Goal: Task Accomplishment & Management: Manage account settings

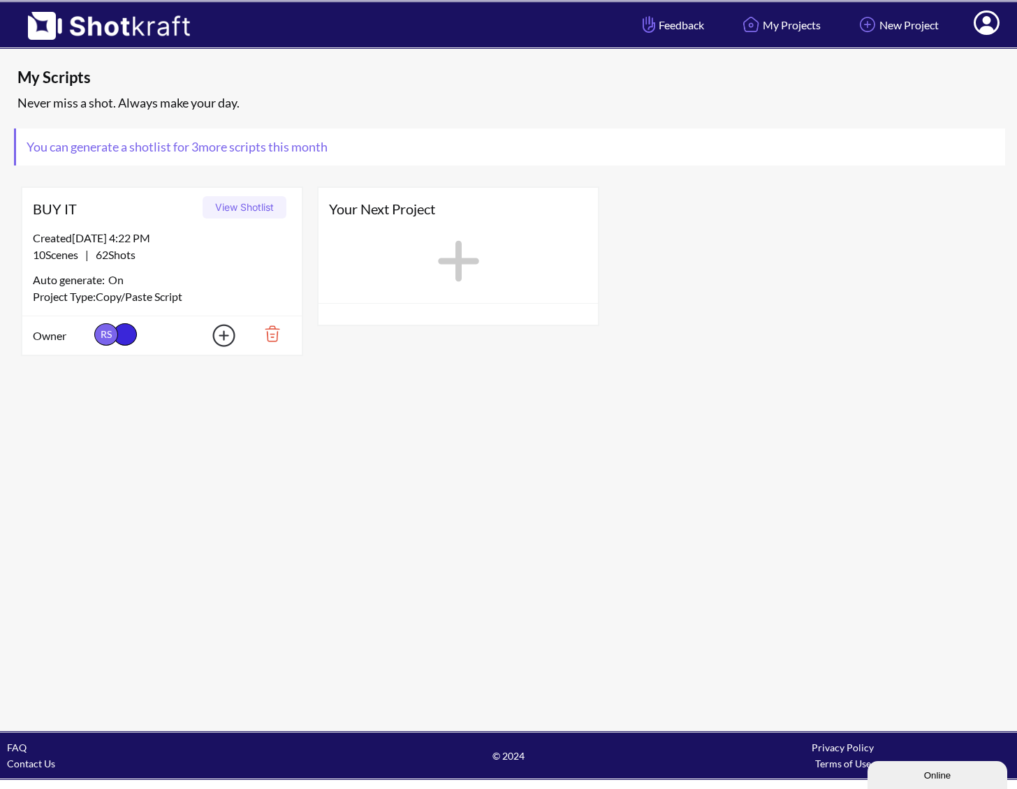
click at [987, 22] on icon at bounding box center [986, 24] width 15 height 17
click at [959, 47] on link "My Profile" at bounding box center [948, 51] width 116 height 22
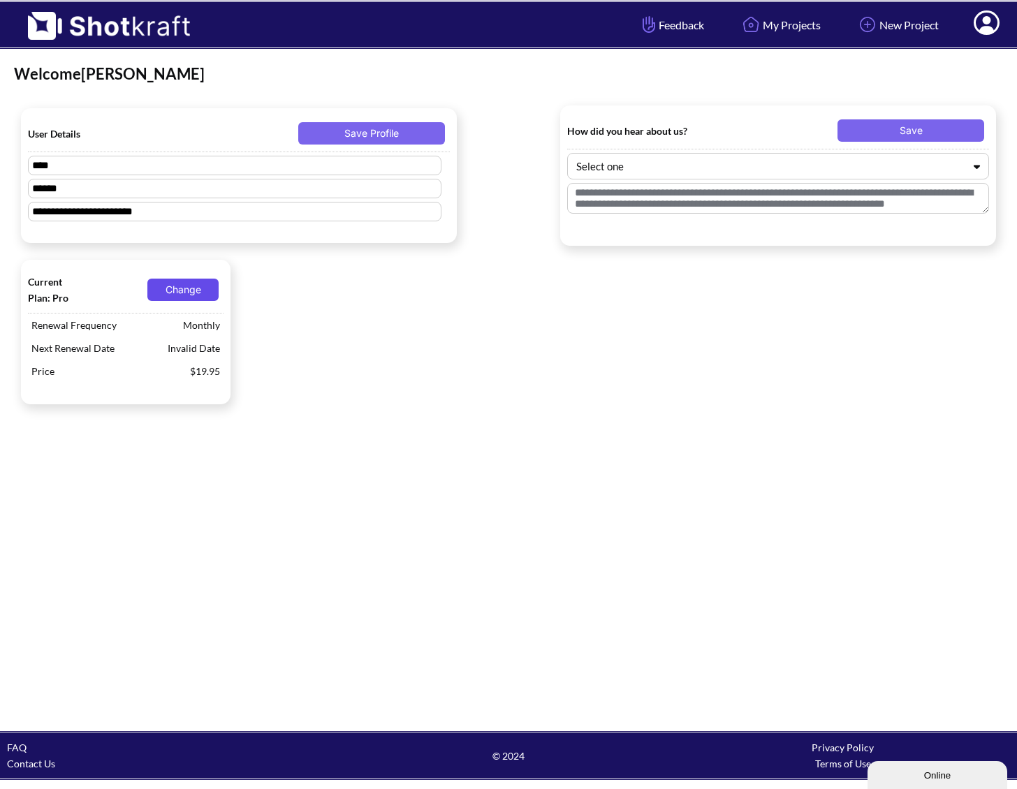
click at [180, 293] on button "Change" at bounding box center [182, 290] width 71 height 22
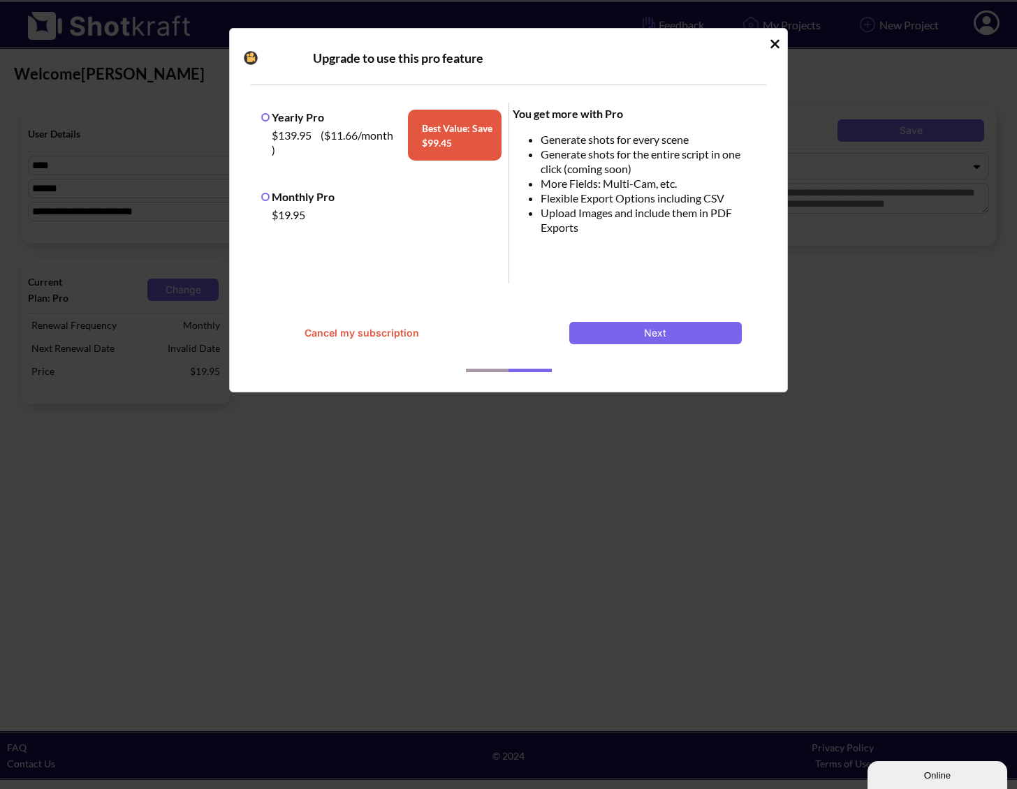
click at [395, 329] on button "Cancel my subscription" at bounding box center [361, 333] width 173 height 22
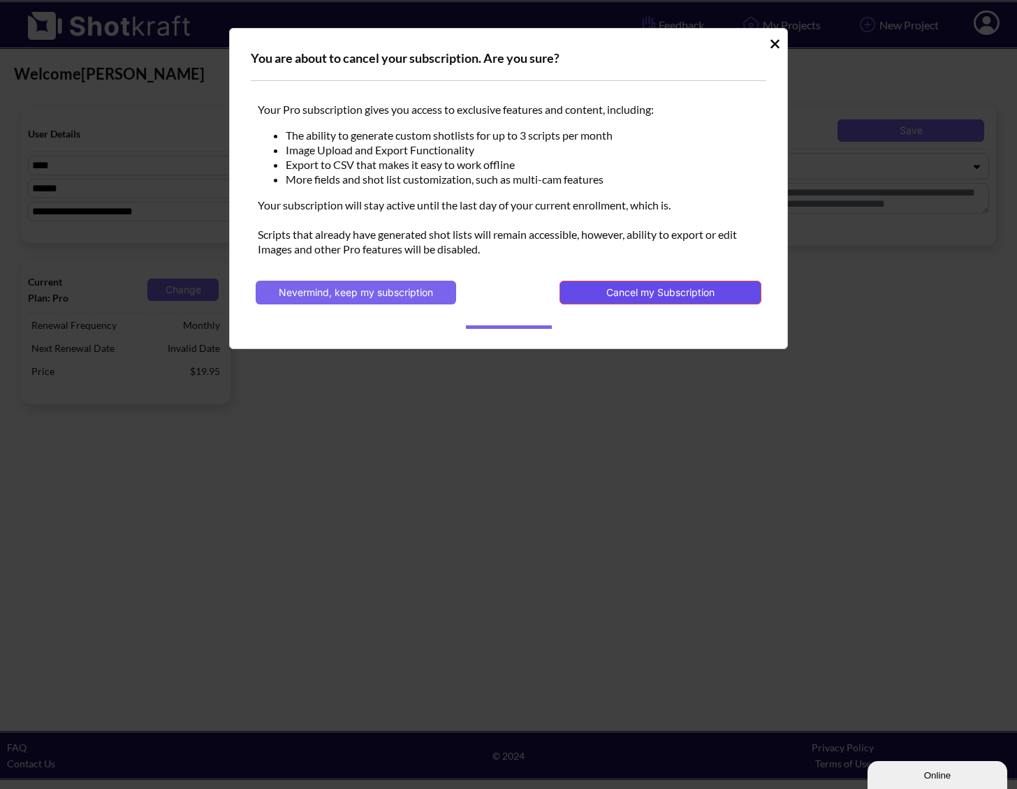
click at [638, 289] on button "Cancel my Subscription" at bounding box center [660, 293] width 202 height 24
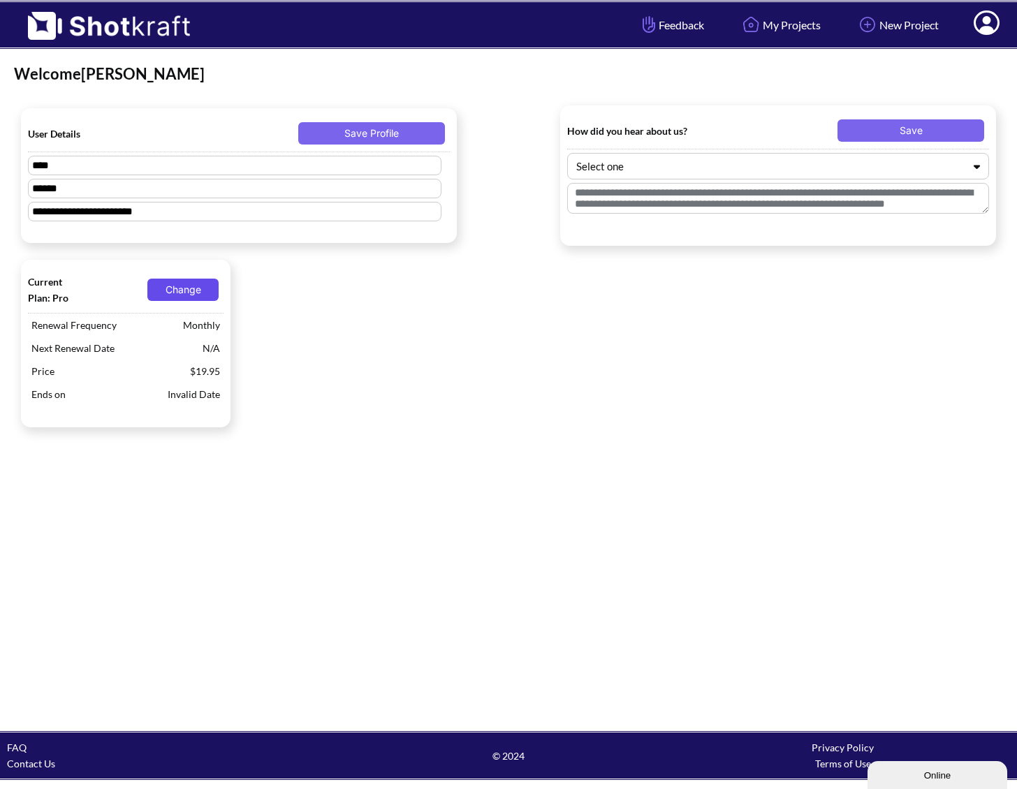
click at [174, 290] on button "Change" at bounding box center [182, 290] width 71 height 22
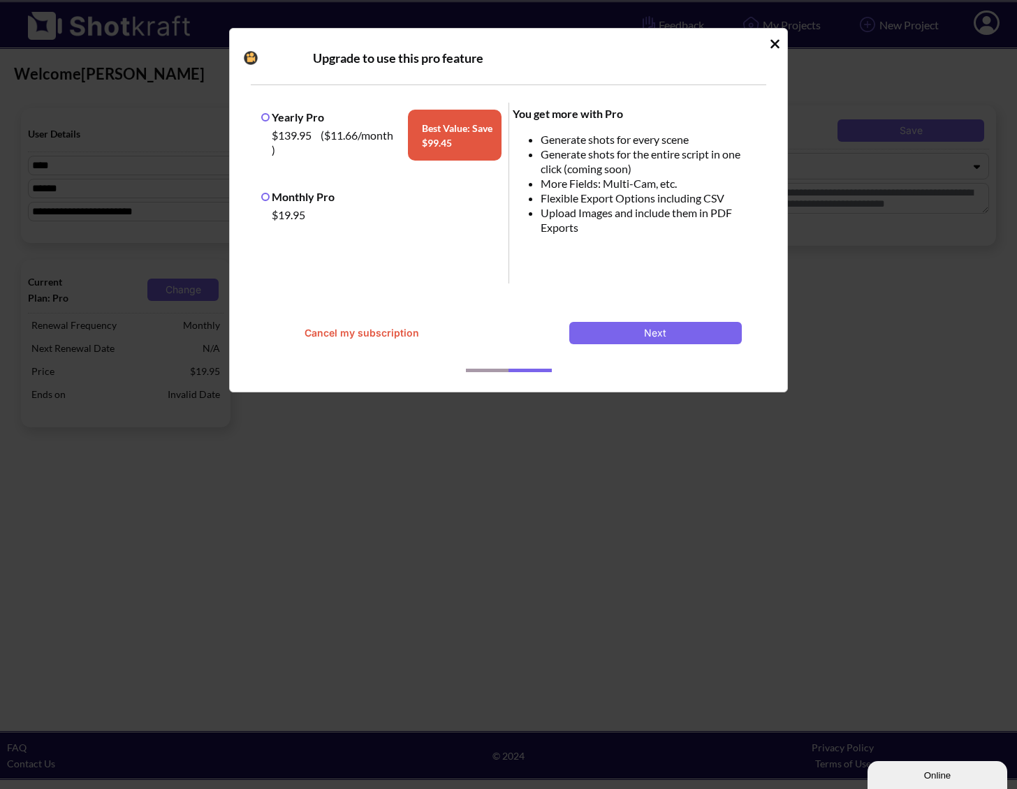
click at [354, 329] on button "Cancel my subscription" at bounding box center [361, 333] width 173 height 22
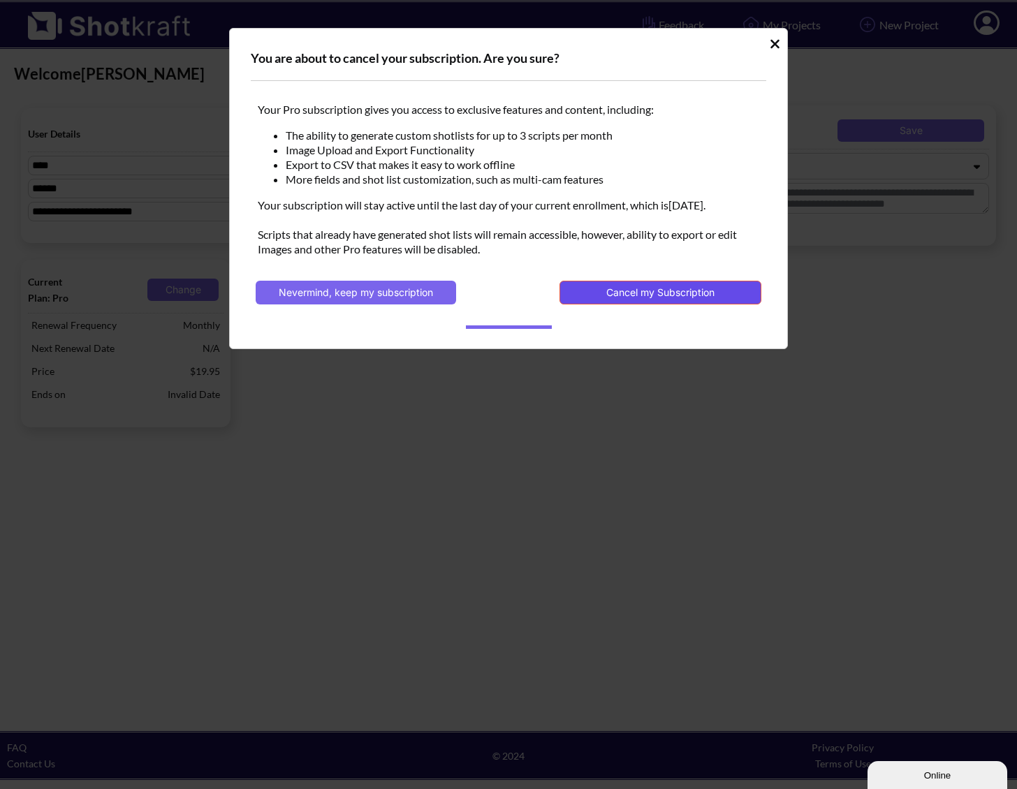
click at [623, 288] on button "Cancel my Subscription" at bounding box center [660, 293] width 202 height 24
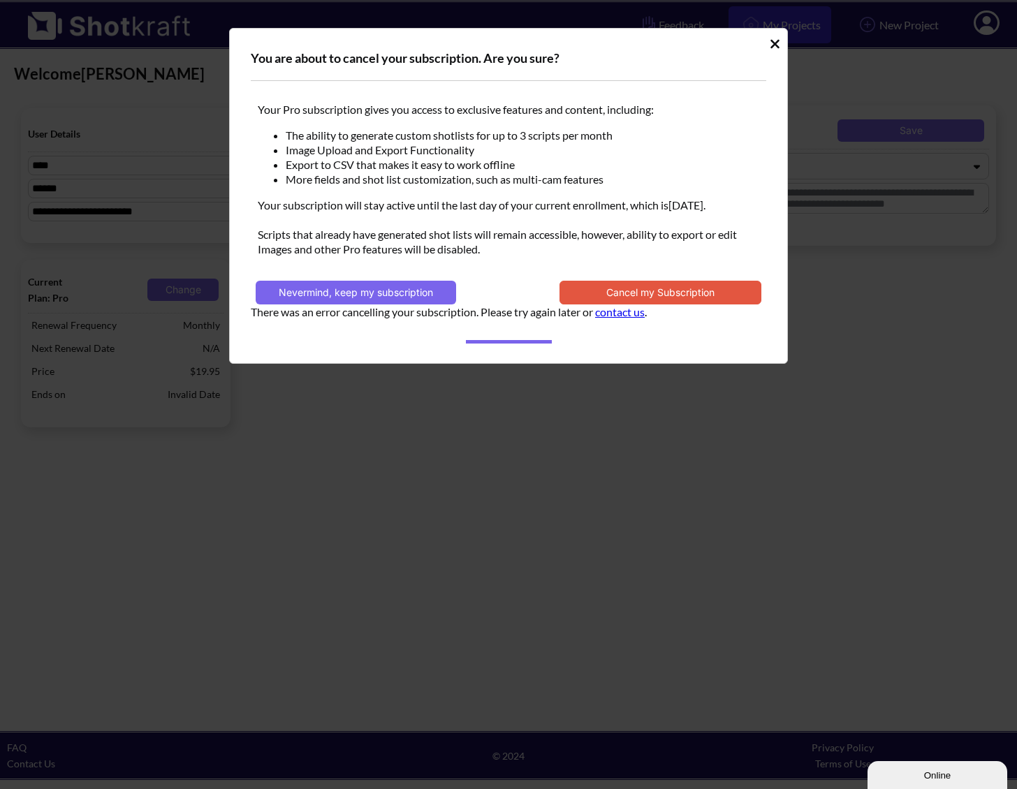
click at [777, 39] on icon "Idle Modal" at bounding box center [775, 44] width 10 height 14
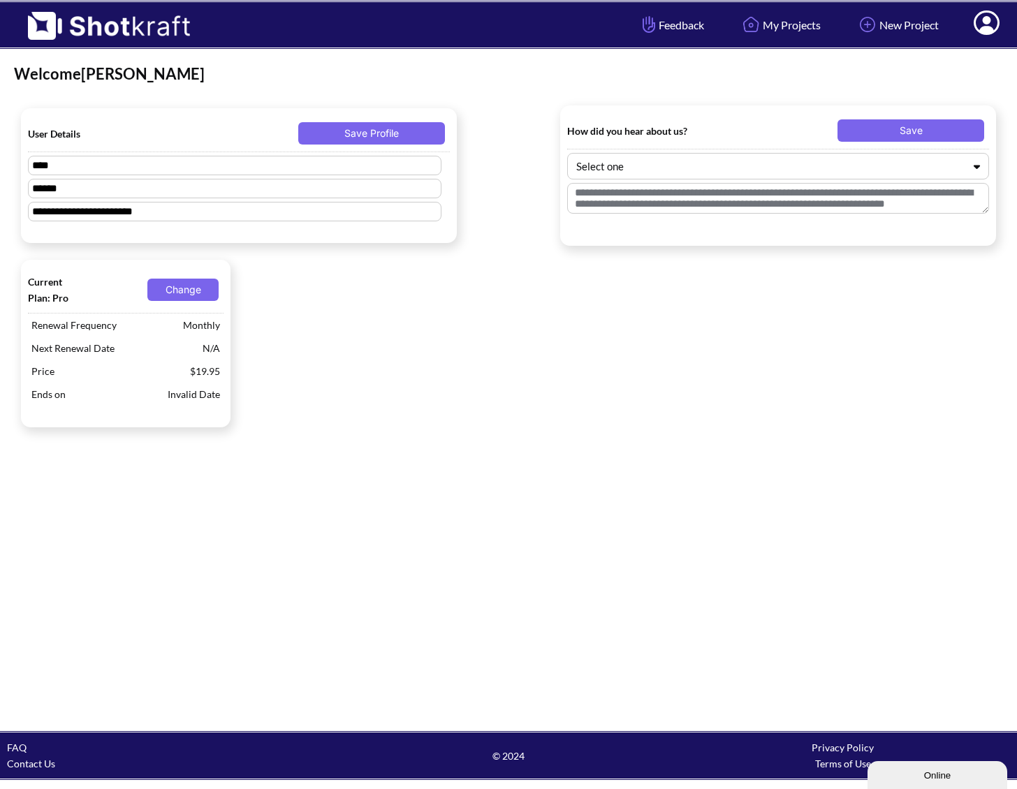
click at [855, 291] on div "Current Plan: Pro Change Renewal Frequency Monthly Next Renewal Date N/A Price …" at bounding box center [508, 344] width 989 height 182
